Goal: Task Accomplishment & Management: Manage account settings

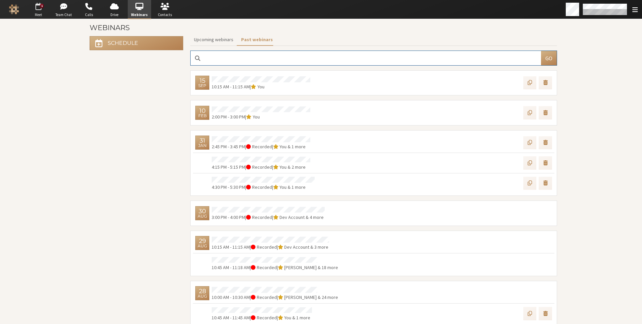
click at [36, 9] on span "button" at bounding box center [38, 6] width 23 height 11
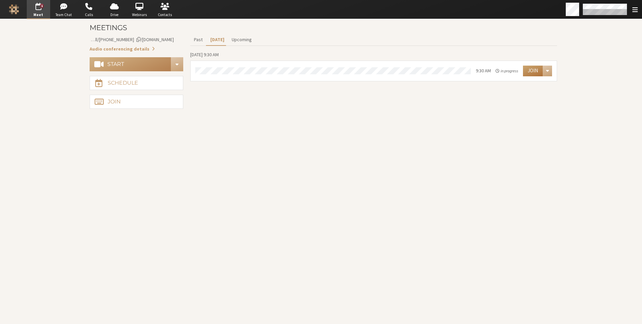
click at [525, 71] on button "Join" at bounding box center [533, 71] width 20 height 11
click at [69, 8] on span "button" at bounding box center [63, 6] width 23 height 11
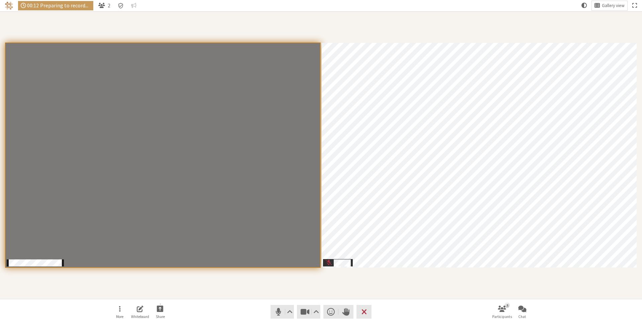
click at [250, 286] on div "Participants" at bounding box center [321, 155] width 633 height 278
click at [356, 289] on div "Participants" at bounding box center [321, 155] width 633 height 278
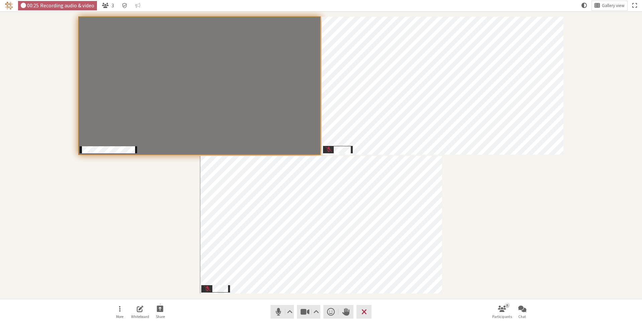
click at [466, 199] on div "Participants" at bounding box center [321, 155] width 633 height 278
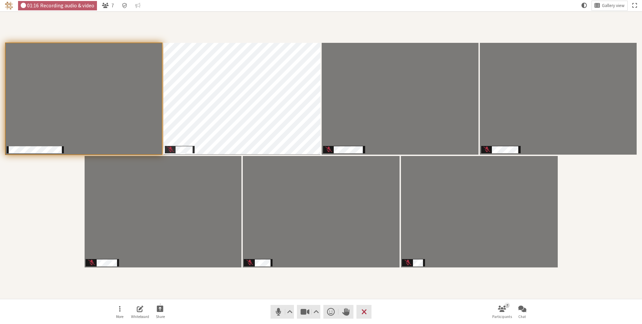
click at [223, 290] on div "Participants" at bounding box center [321, 155] width 633 height 278
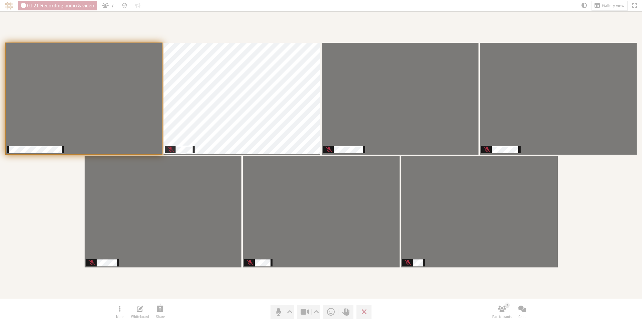
click at [223, 281] on div "Participants" at bounding box center [321, 155] width 633 height 278
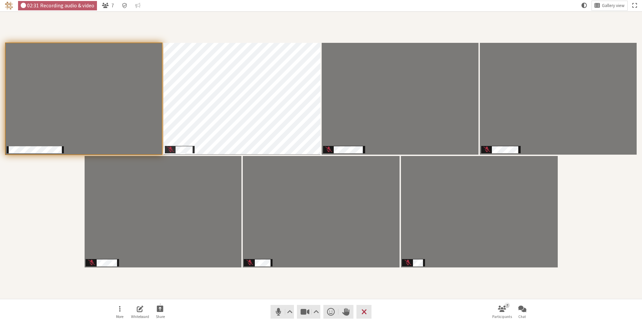
click at [447, 293] on div "Participants" at bounding box center [321, 155] width 633 height 278
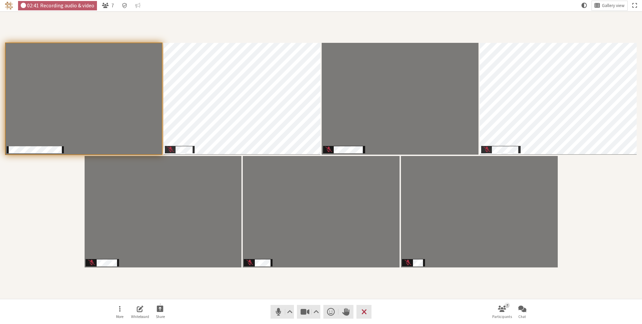
click at [432, 278] on div "Participants" at bounding box center [321, 155] width 633 height 278
click at [239, 290] on div "Participants" at bounding box center [321, 155] width 633 height 278
click at [214, 280] on div "Participants" at bounding box center [321, 155] width 633 height 278
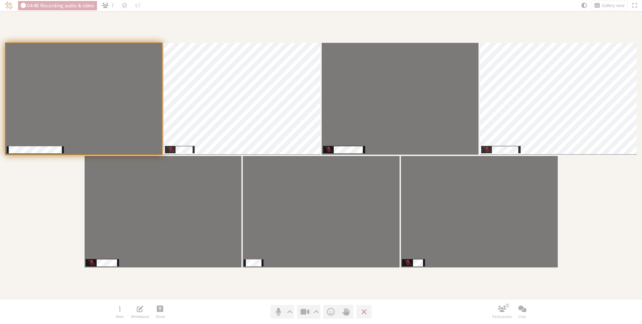
click at [606, 229] on div "Participants" at bounding box center [321, 155] width 633 height 278
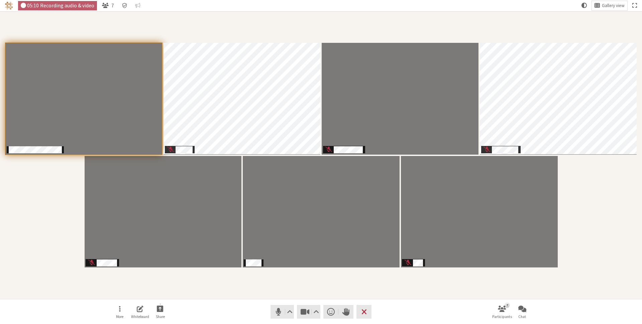
click at [610, 196] on div "Participants" at bounding box center [321, 155] width 633 height 278
click at [178, 287] on div "Participants" at bounding box center [321, 155] width 633 height 278
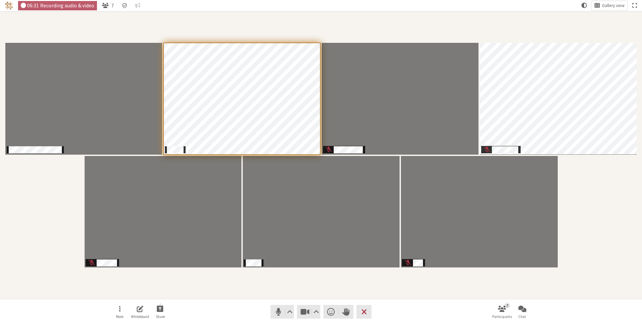
click at [240, 292] on div "Participants" at bounding box center [321, 155] width 633 height 278
click at [276, 309] on span "Mute (⌘+Shift+A)" at bounding box center [278, 311] width 9 height 9
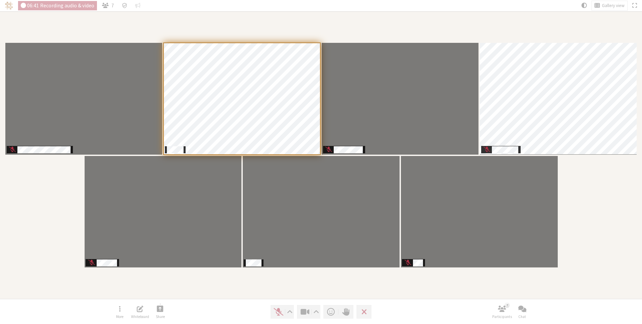
click at [280, 282] on div "Participants" at bounding box center [321, 155] width 633 height 278
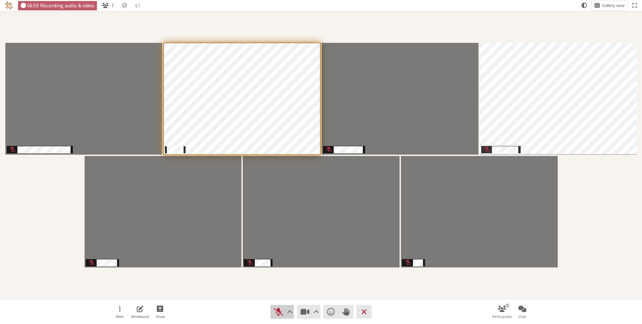
click at [277, 308] on span "Unmute (⌘+Shift+A)" at bounding box center [278, 311] width 9 height 9
click at [295, 299] on nav "More Whiteboard Share Audio Video Send a reaction Raise hand Leave 7 Participan…" at bounding box center [320, 311] width 421 height 25
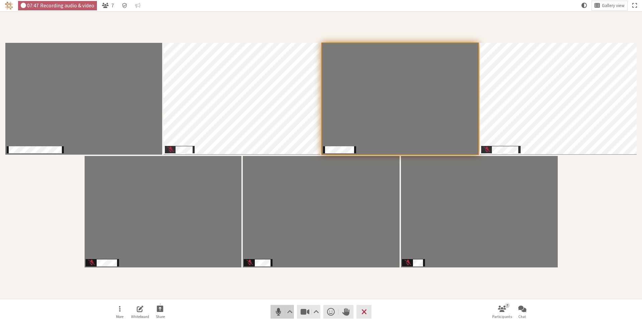
click at [279, 310] on span "Mute (⌘+Shift+A)" at bounding box center [278, 311] width 9 height 9
click at [279, 310] on span "Unmute (⌘+Shift+A)" at bounding box center [278, 311] width 9 height 9
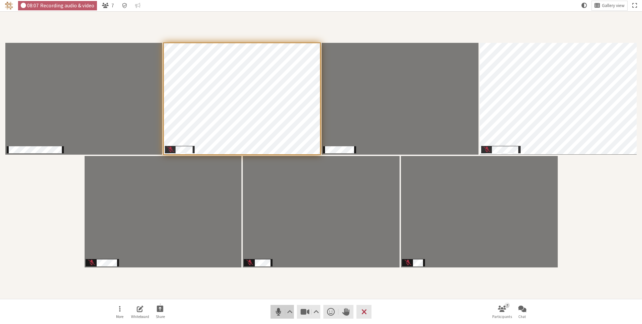
click at [278, 309] on span "Mute (⌘+Shift+A)" at bounding box center [278, 311] width 9 height 9
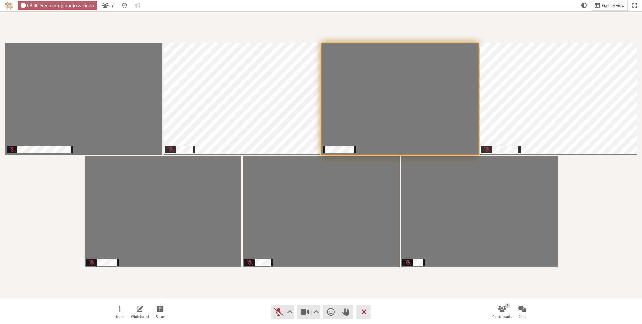
click at [253, 289] on div "Participants" at bounding box center [321, 155] width 633 height 278
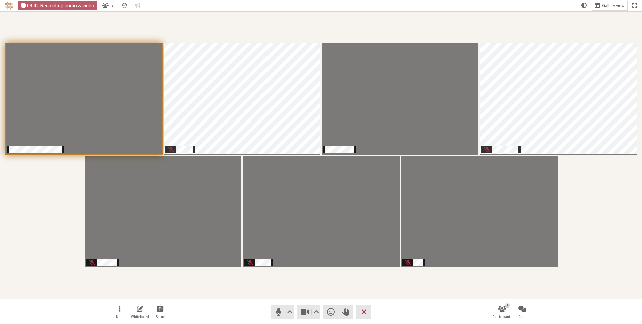
click at [325, 271] on div "Participants" at bounding box center [321, 155] width 633 height 278
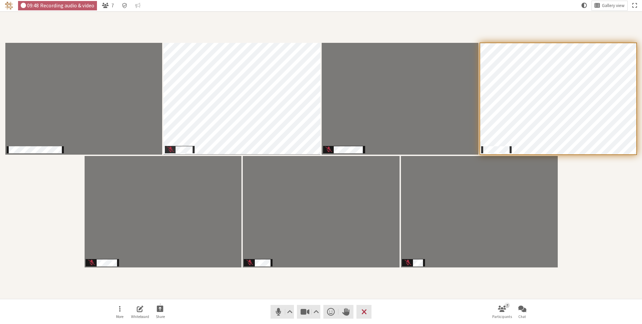
click at [284, 292] on div "Participants" at bounding box center [321, 155] width 633 height 278
click at [514, 16] on div "Participants" at bounding box center [321, 155] width 633 height 278
click at [288, 292] on div "Participants" at bounding box center [321, 155] width 633 height 278
click at [289, 306] on button "Audio settings" at bounding box center [289, 311] width 8 height 13
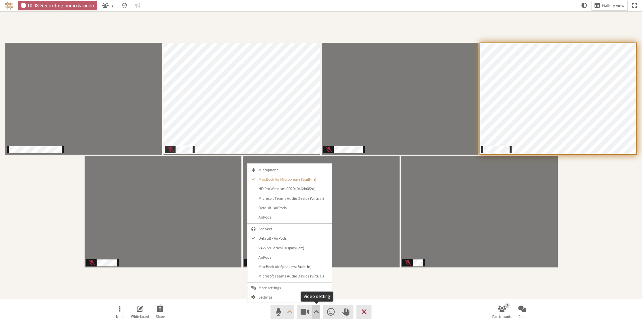
click at [317, 308] on span "Video setting" at bounding box center [316, 311] width 6 height 9
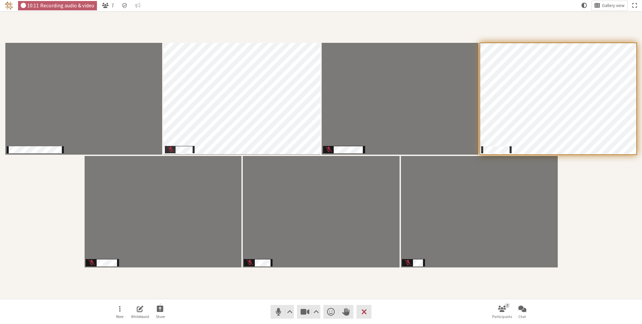
click at [374, 302] on nav "More Whiteboard Share Audio Video Send a reaction Raise hand Leave 7 Participan…" at bounding box center [320, 311] width 421 height 25
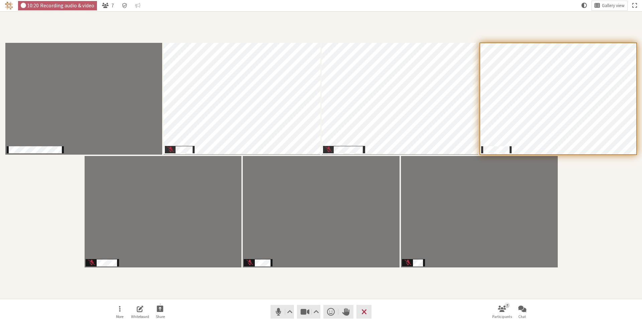
click at [261, 296] on section "Participants" at bounding box center [321, 154] width 642 height 287
click at [252, 304] on nav "More Whiteboard Share Audio Video Send a reaction Raise hand Leave 7 Participan…" at bounding box center [320, 311] width 421 height 25
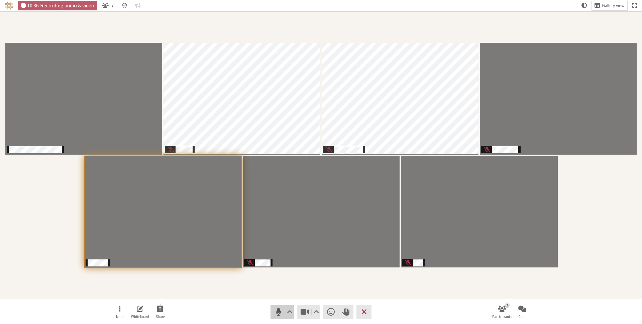
click at [277, 310] on span "Mute (⌘+Shift+A)" at bounding box center [278, 311] width 9 height 9
click at [277, 310] on span "Unmute (⌘+Shift+A)" at bounding box center [278, 311] width 9 height 9
click at [271, 286] on div "Participants" at bounding box center [321, 155] width 633 height 278
click at [278, 307] on span "Mute (⌘+Shift+A)" at bounding box center [278, 311] width 9 height 9
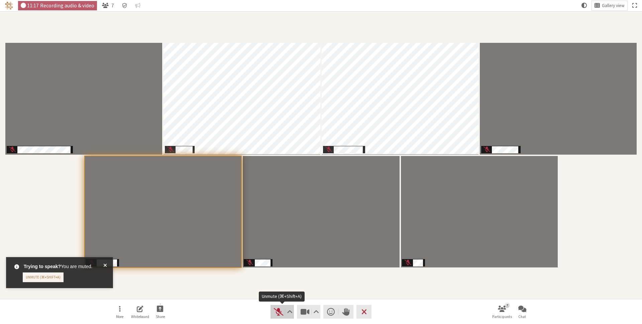
click at [277, 313] on span "Unmute (⌘+Shift+A)" at bounding box center [278, 311] width 9 height 9
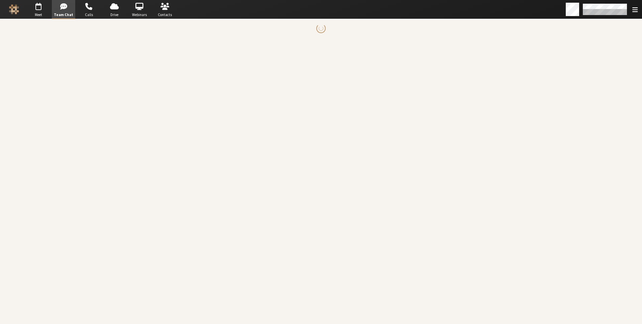
scroll to position [331, 0]
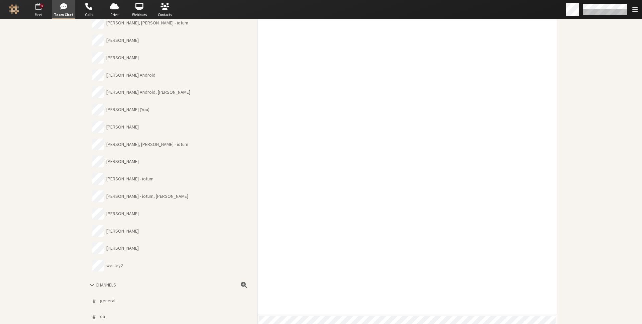
click at [39, 12] on span "Meet" at bounding box center [38, 15] width 23 height 6
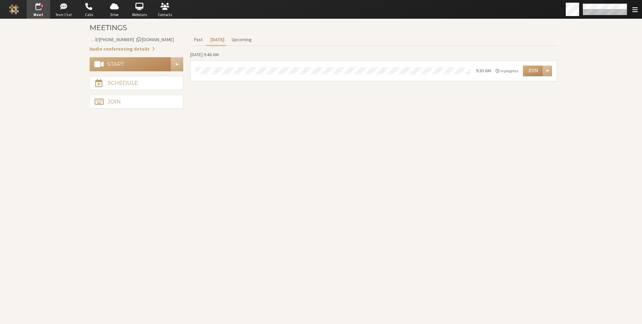
click at [63, 10] on span "button" at bounding box center [63, 6] width 23 height 11
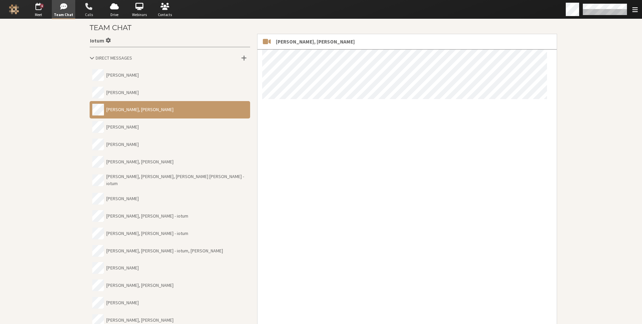
click at [93, 9] on span "button" at bounding box center [88, 6] width 23 height 11
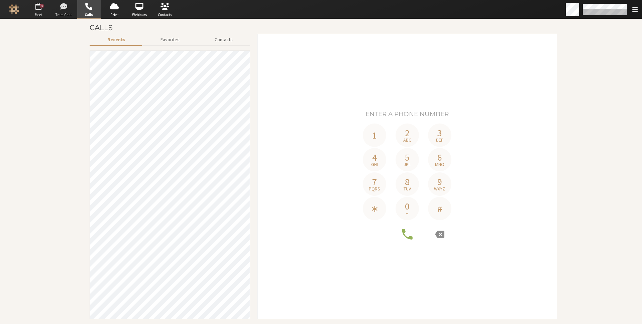
click at [69, 9] on span "button" at bounding box center [63, 6] width 23 height 11
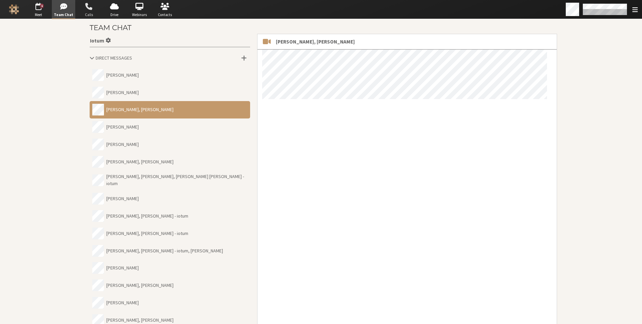
click at [84, 9] on span "button" at bounding box center [88, 6] width 23 height 11
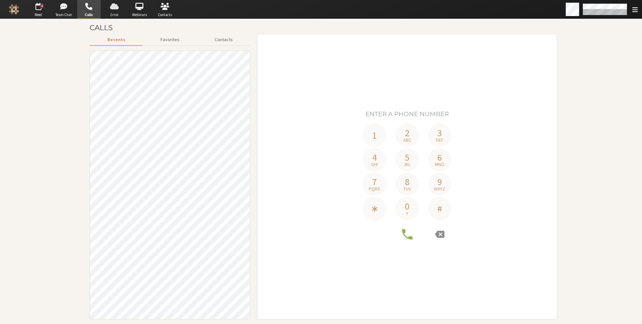
click at [120, 8] on span "button" at bounding box center [114, 6] width 23 height 11
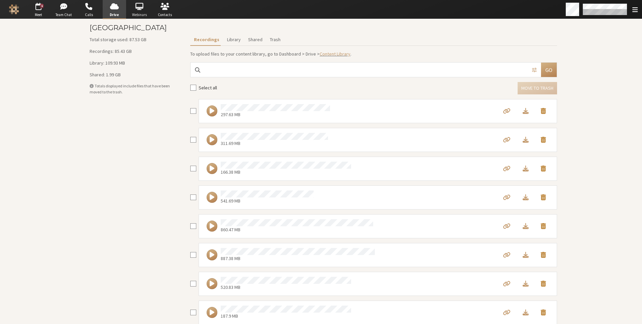
click at [143, 14] on span "Webinars" at bounding box center [139, 15] width 23 height 6
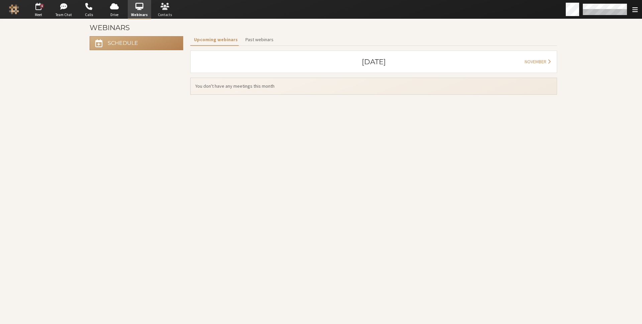
click at [161, 12] on span "Contacts" at bounding box center [164, 15] width 23 height 6
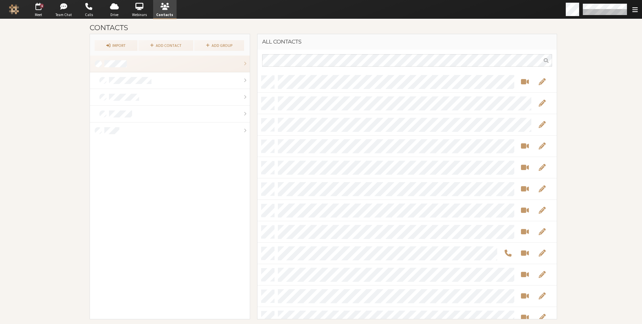
scroll to position [242, 294]
click at [141, 13] on span "Webinars" at bounding box center [139, 15] width 23 height 6
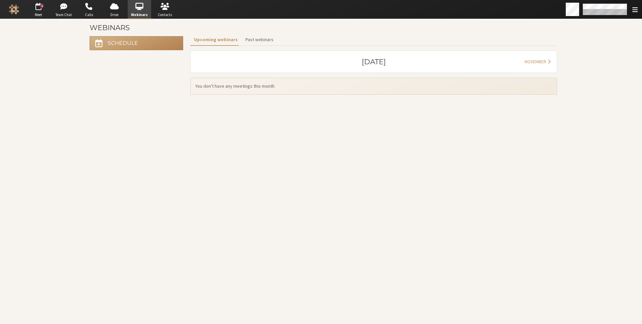
click at [198, 17] on div "1 Go to Meet Go to Team Chat Go to Calls Go to Drive Go to Webinars Go to Conta…" at bounding box center [321, 9] width 642 height 19
click at [39, 5] on span "button" at bounding box center [38, 6] width 23 height 11
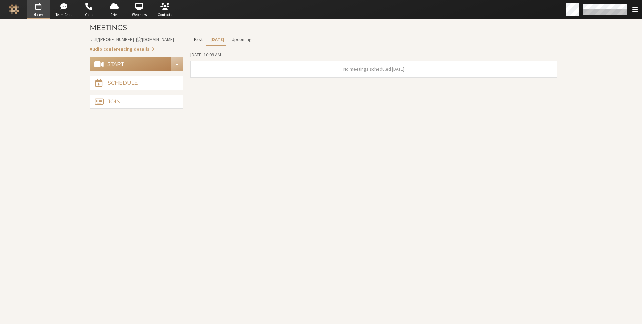
click at [197, 37] on button "Past" at bounding box center [198, 40] width 16 height 12
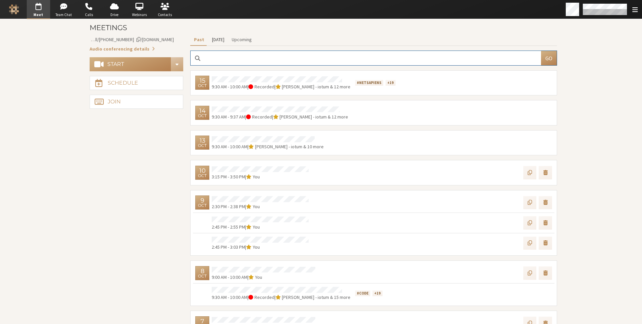
click at [213, 39] on button "[DATE]" at bounding box center [218, 40] width 20 height 12
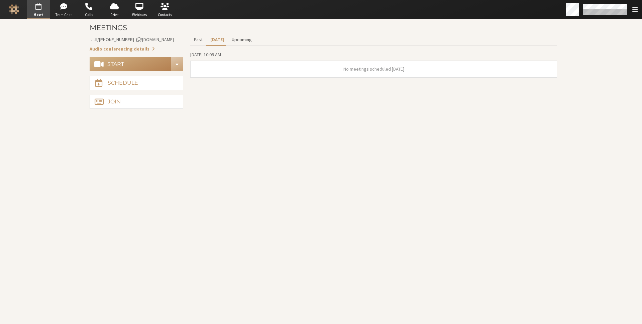
click at [241, 39] on button "Upcoming" at bounding box center [241, 40] width 27 height 12
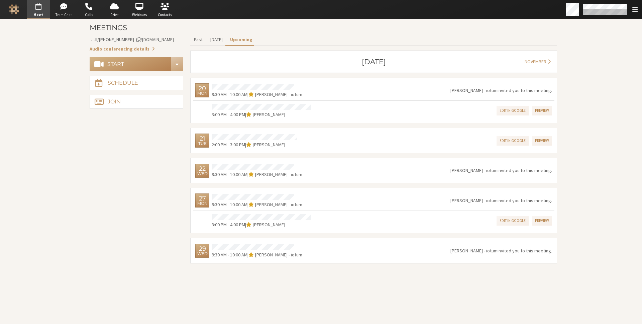
click at [339, 138] on div "Edit in Google Preview" at bounding box center [427, 140] width 250 height 15
click at [345, 145] on div "Edit in Google Preview" at bounding box center [427, 140] width 250 height 15
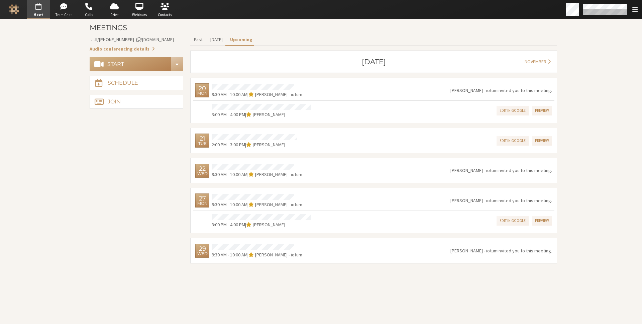
click at [371, 145] on div "Edit in Google Preview" at bounding box center [427, 140] width 250 height 15
